Goal: Information Seeking & Learning: Learn about a topic

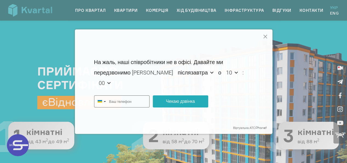
scroll to position [6, 0]
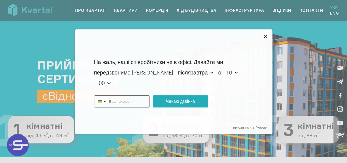
click at [265, 37] on icon at bounding box center [266, 37] width 4 height 4
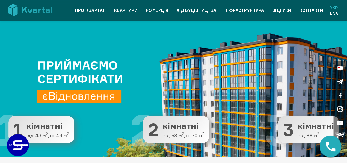
type input "+380"
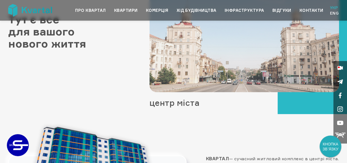
scroll to position [433, 0]
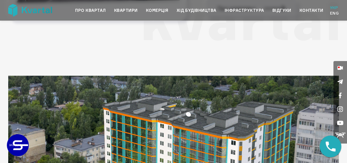
drag, startPoint x: 147, startPoint y: 60, endPoint x: 169, endPoint y: 74, distance: 25.4
click at [169, 74] on div "На жаль, наші співробітники не в офісі. Давайте ми передзвонимо Вам після­завтр…" at bounding box center [173, 72] width 159 height 31
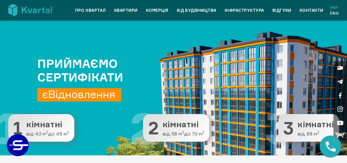
scroll to position [0, 0]
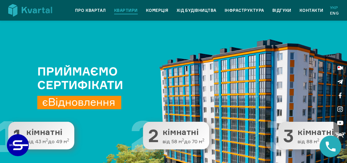
click at [127, 13] on link "Квартири" at bounding box center [126, 10] width 24 height 7
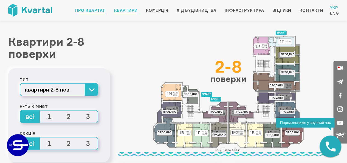
click at [94, 11] on link "Про квартал" at bounding box center [90, 10] width 30 height 7
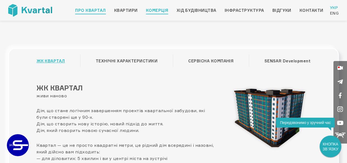
click at [163, 9] on link "Комерція" at bounding box center [157, 10] width 23 height 7
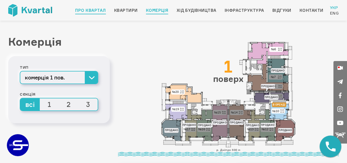
click at [97, 12] on link "Про квартал" at bounding box center [90, 10] width 30 height 7
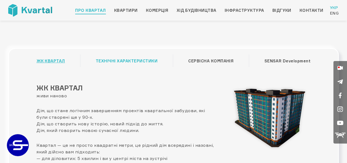
click at [148, 65] on link "ТЕХНІЧНІ ХАРАКТЕРИСТИКИ" at bounding box center [127, 61] width 62 height 10
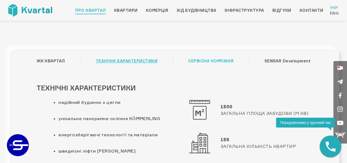
click at [213, 61] on link "СЕРВІСНА КОМПАНІЯ" at bounding box center [210, 61] width 45 height 10
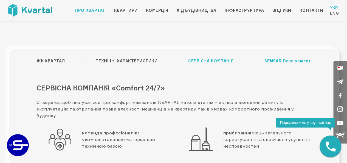
click at [285, 61] on link "SENSAR Development" at bounding box center [287, 61] width 46 height 10
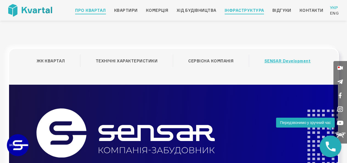
click at [241, 10] on link "Інфраструктура" at bounding box center [245, 10] width 40 height 7
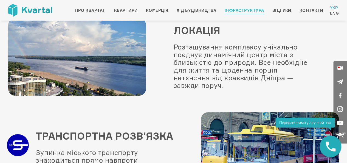
scroll to position [66, 0]
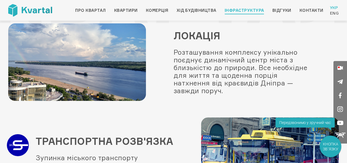
click at [30, 13] on img at bounding box center [30, 10] width 44 height 12
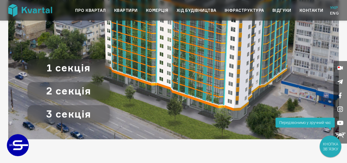
scroll to position [554, 0]
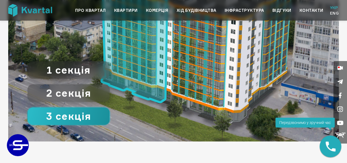
click at [75, 119] on button "3 секція" at bounding box center [68, 116] width 82 height 18
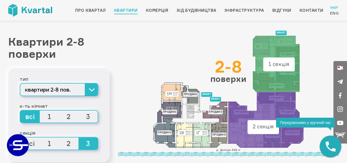
click at [50, 117] on span "1" at bounding box center [49, 116] width 19 height 12
click at [40, 110] on input "1" at bounding box center [40, 110] width 0 height 0
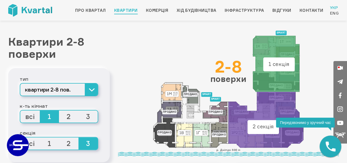
click at [64, 118] on span "2" at bounding box center [68, 116] width 19 height 12
click at [59, 110] on input "2" at bounding box center [59, 110] width 0 height 0
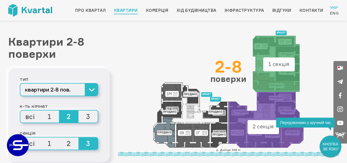
click at [88, 119] on span "3" at bounding box center [88, 116] width 19 height 12
click at [79, 110] on input "3" at bounding box center [79, 110] width 0 height 0
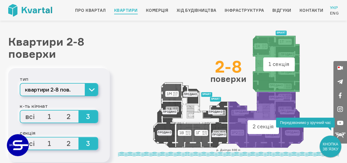
click at [88, 119] on span "3" at bounding box center [88, 116] width 19 height 12
click at [79, 110] on input "3" at bounding box center [79, 110] width 0 height 0
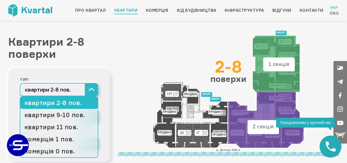
click at [93, 90] on button "квартири 2-8 пов." at bounding box center [59, 89] width 79 height 13
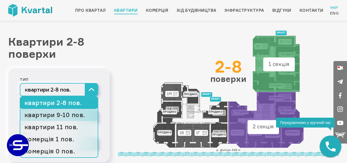
click at [77, 117] on link "квартири 9-10 пов." at bounding box center [58, 115] width 77 height 12
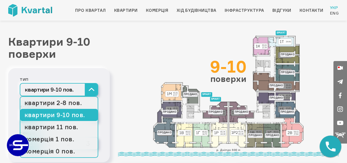
click at [94, 91] on button "квартири 9-10 пов." at bounding box center [59, 89] width 79 height 13
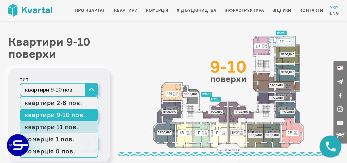
click at [69, 125] on link "квартири 11 пов." at bounding box center [58, 127] width 77 height 12
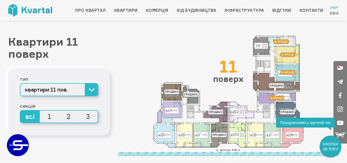
click at [88, 119] on span "3" at bounding box center [88, 116] width 19 height 12
click at [79, 110] on input "3" at bounding box center [79, 110] width 0 height 0
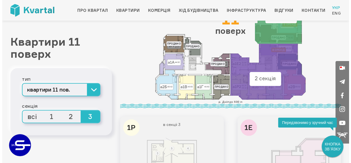
scroll to position [42, 0]
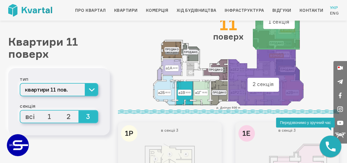
click at [189, 91] on icon at bounding box center [184, 93] width 17 height 24
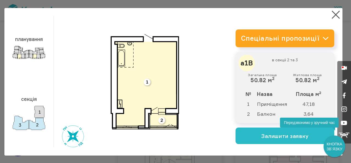
scroll to position [0, 0]
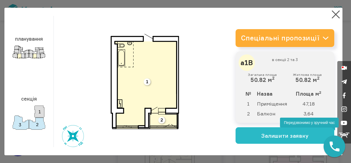
click at [323, 37] on icon at bounding box center [326, 38] width 6 height 4
